Goal: Navigation & Orientation: Understand site structure

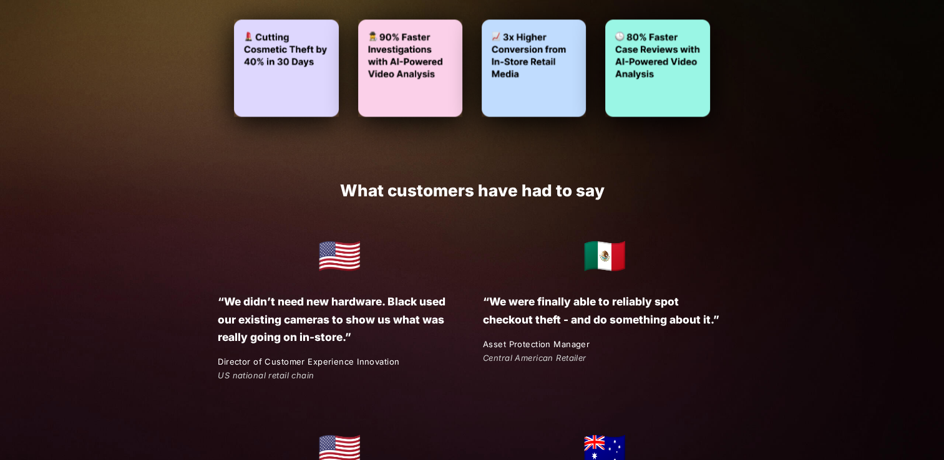
scroll to position [2224, 0]
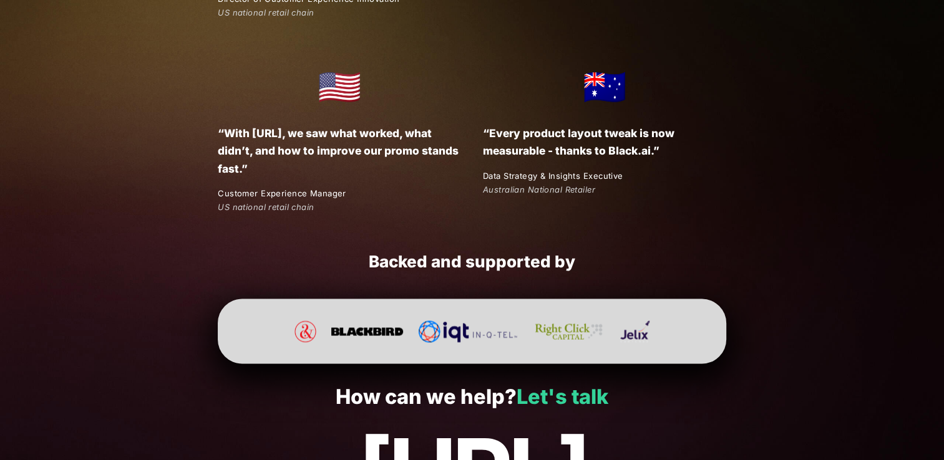
click at [576, 392] on link "Let's talk" at bounding box center [562, 396] width 92 height 24
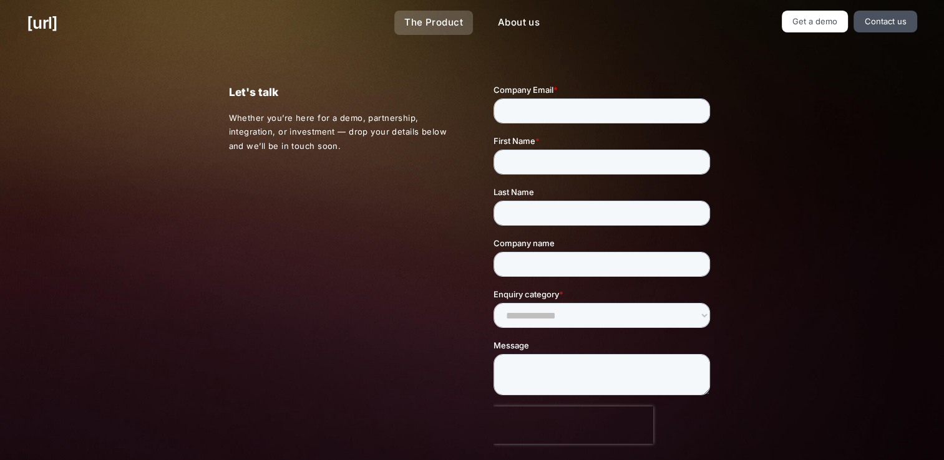
click at [429, 21] on link "The Product" at bounding box center [433, 23] width 79 height 24
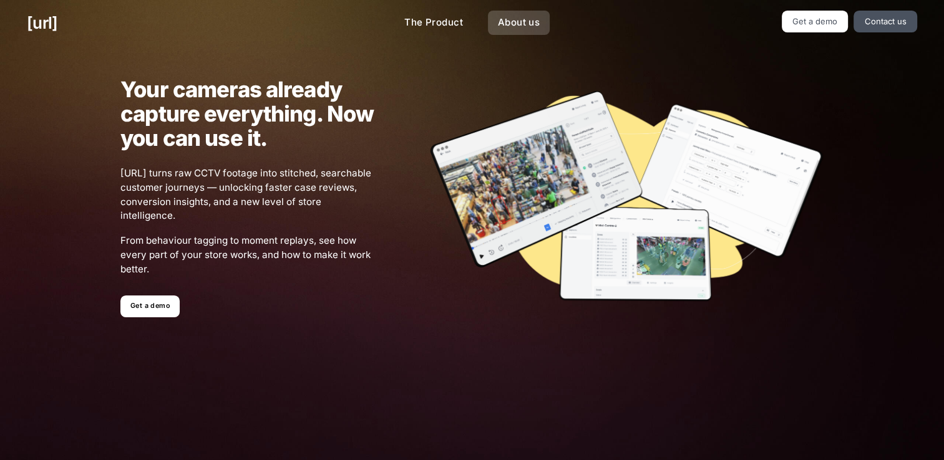
click at [521, 26] on link "About us" at bounding box center [519, 23] width 62 height 24
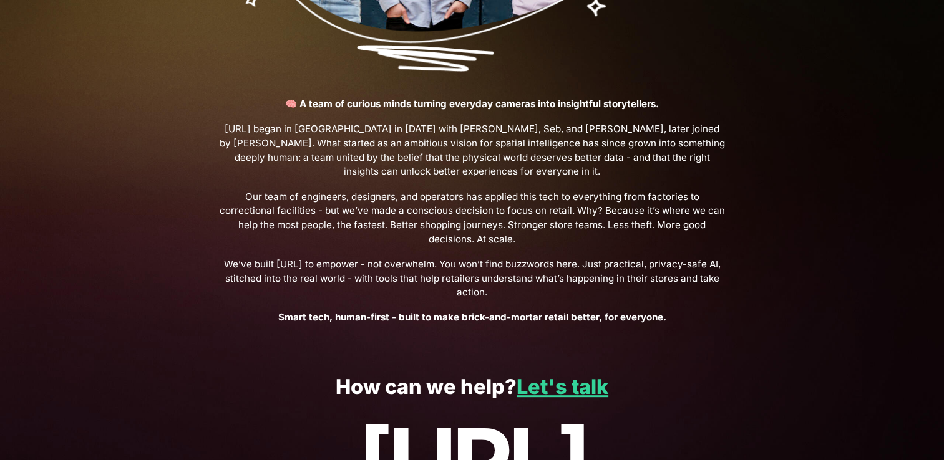
scroll to position [205, 0]
